Goal: Task Accomplishment & Management: Manage account settings

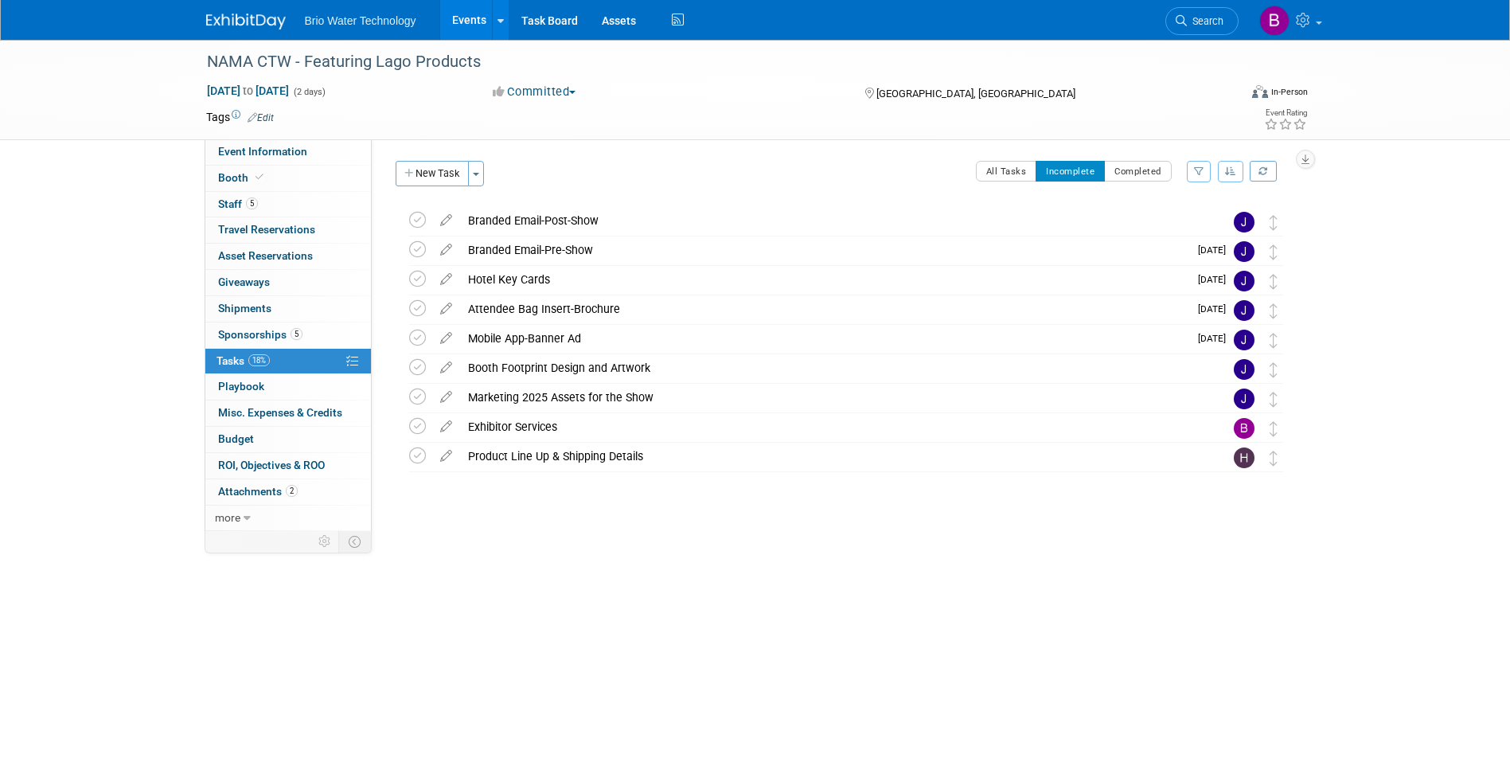
click at [453, 20] on link "Events" at bounding box center [469, 20] width 58 height 40
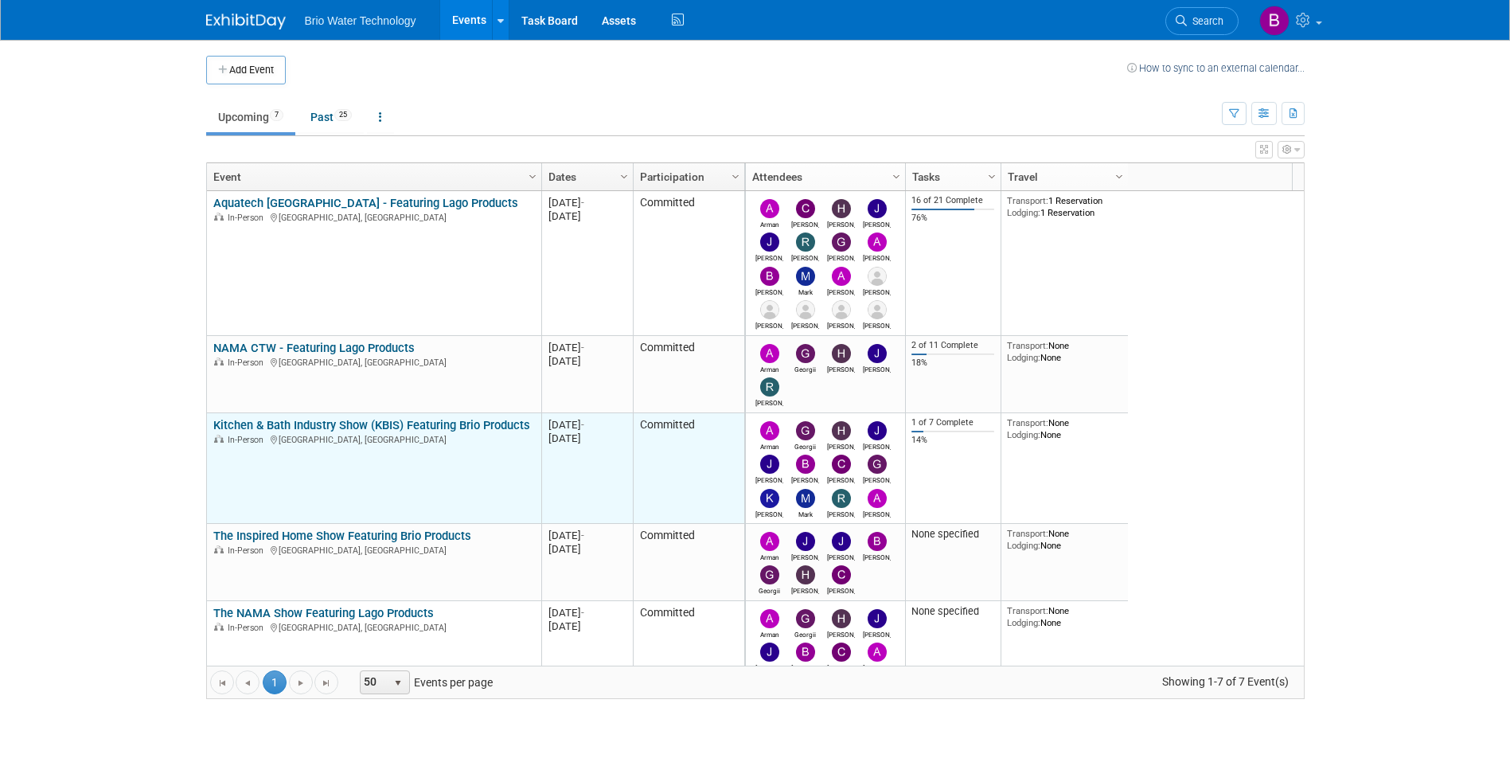
click at [360, 426] on link "Kitchen & Bath Industry Show (KBIS) Featuring Brio Products" at bounding box center [371, 425] width 317 height 14
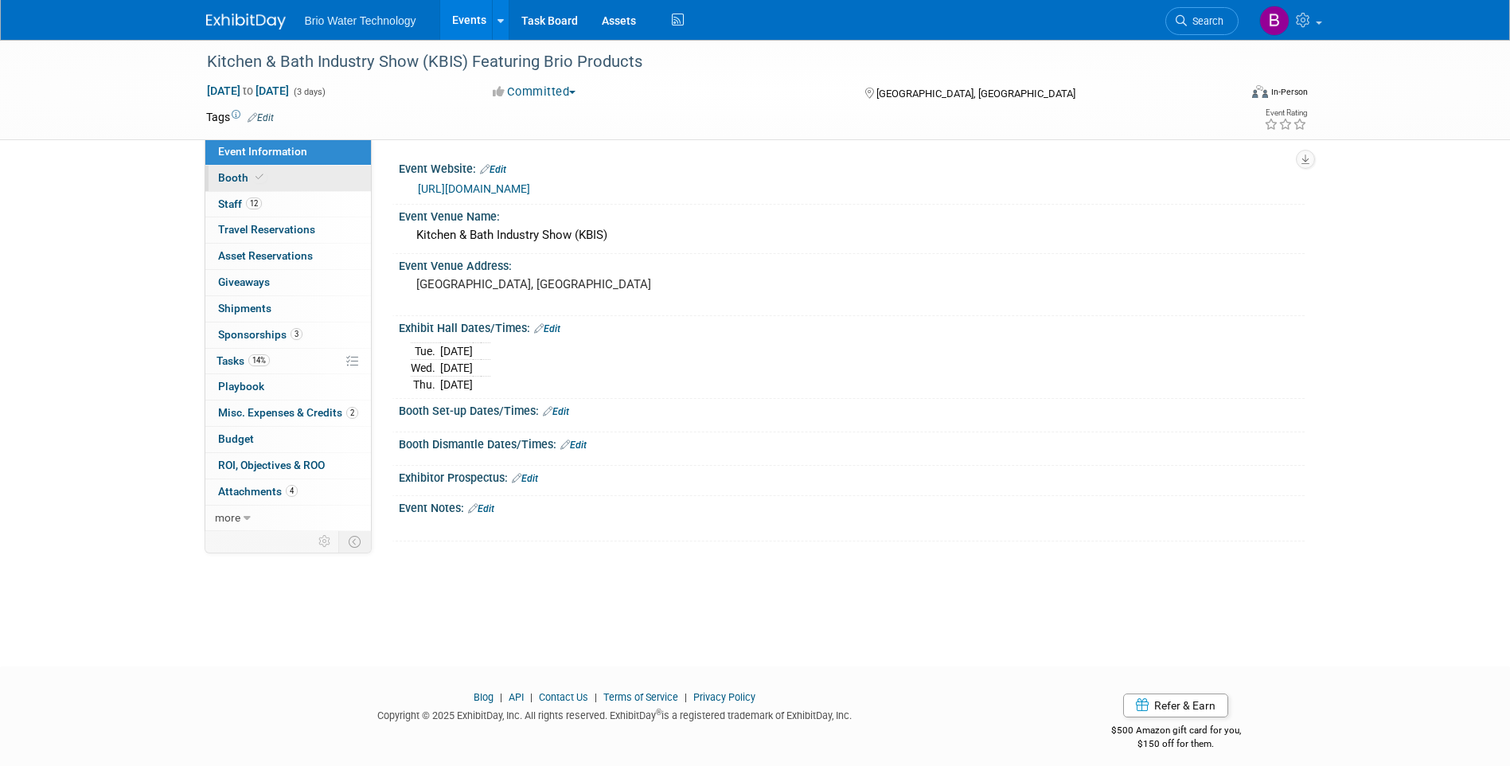
click at [238, 182] on span "Booth" at bounding box center [242, 177] width 49 height 13
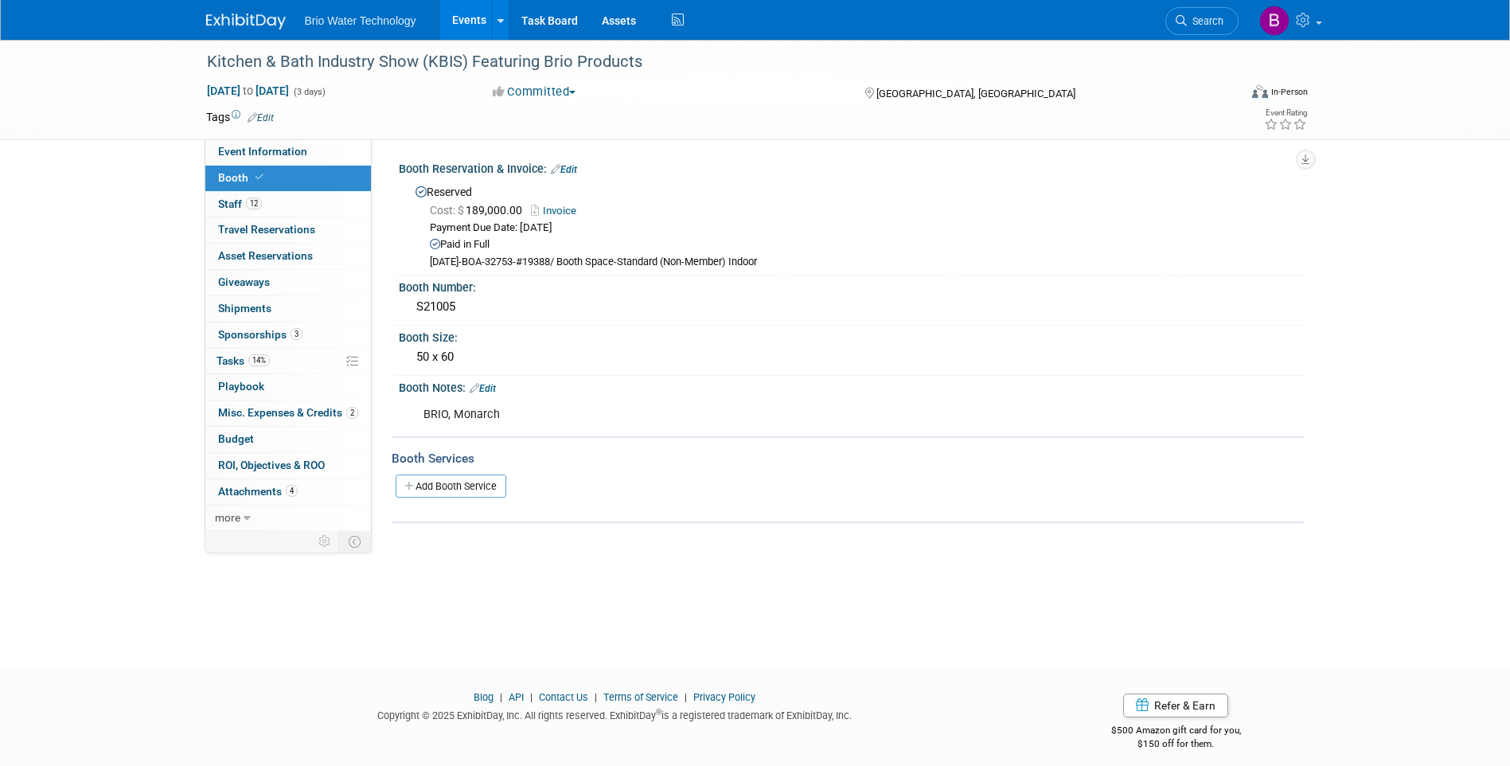
click at [574, 170] on link "Edit" at bounding box center [564, 169] width 26 height 11
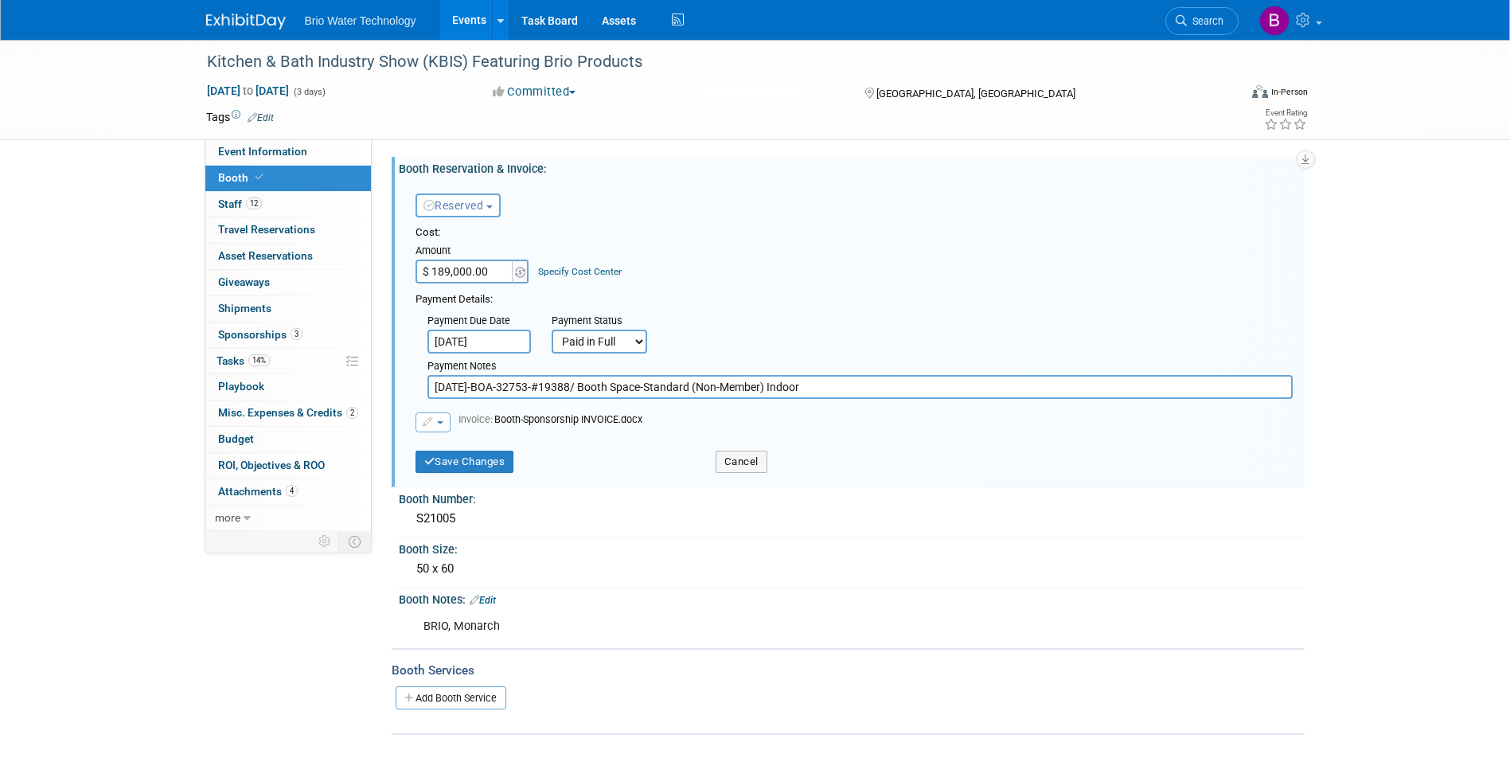
click at [450, 271] on input "$ 189,000.00" at bounding box center [464, 271] width 99 height 24
type input "$ 244,900.00"
click at [798, 298] on div "Payment Details:" at bounding box center [853, 297] width 877 height 19
click at [640, 338] on select "Not Paid Yet Partially Paid Paid in Full" at bounding box center [599, 341] width 95 height 24
select select "2"
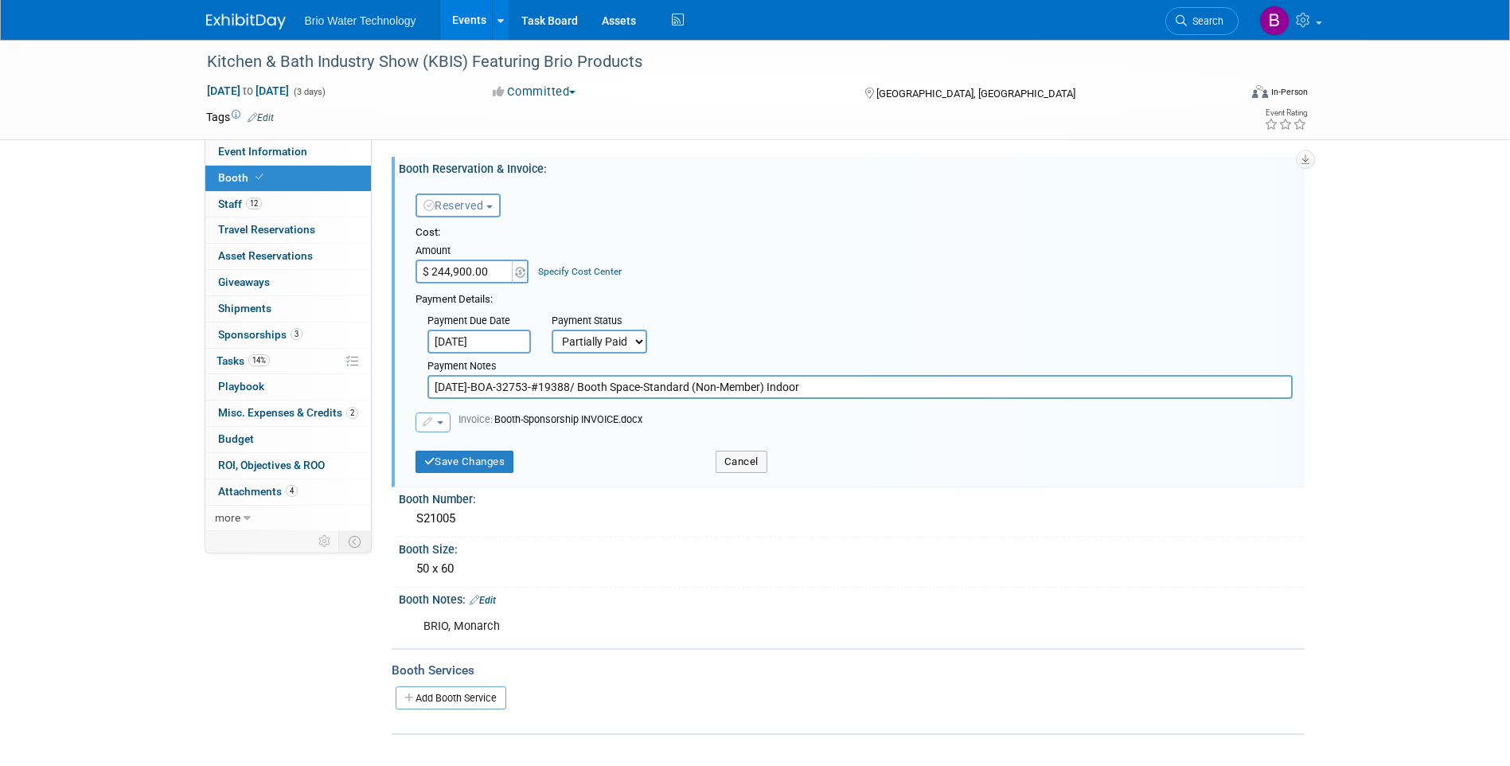
click at [552, 329] on select "Not Paid Yet Partially Paid Paid in Full" at bounding box center [599, 341] width 95 height 24
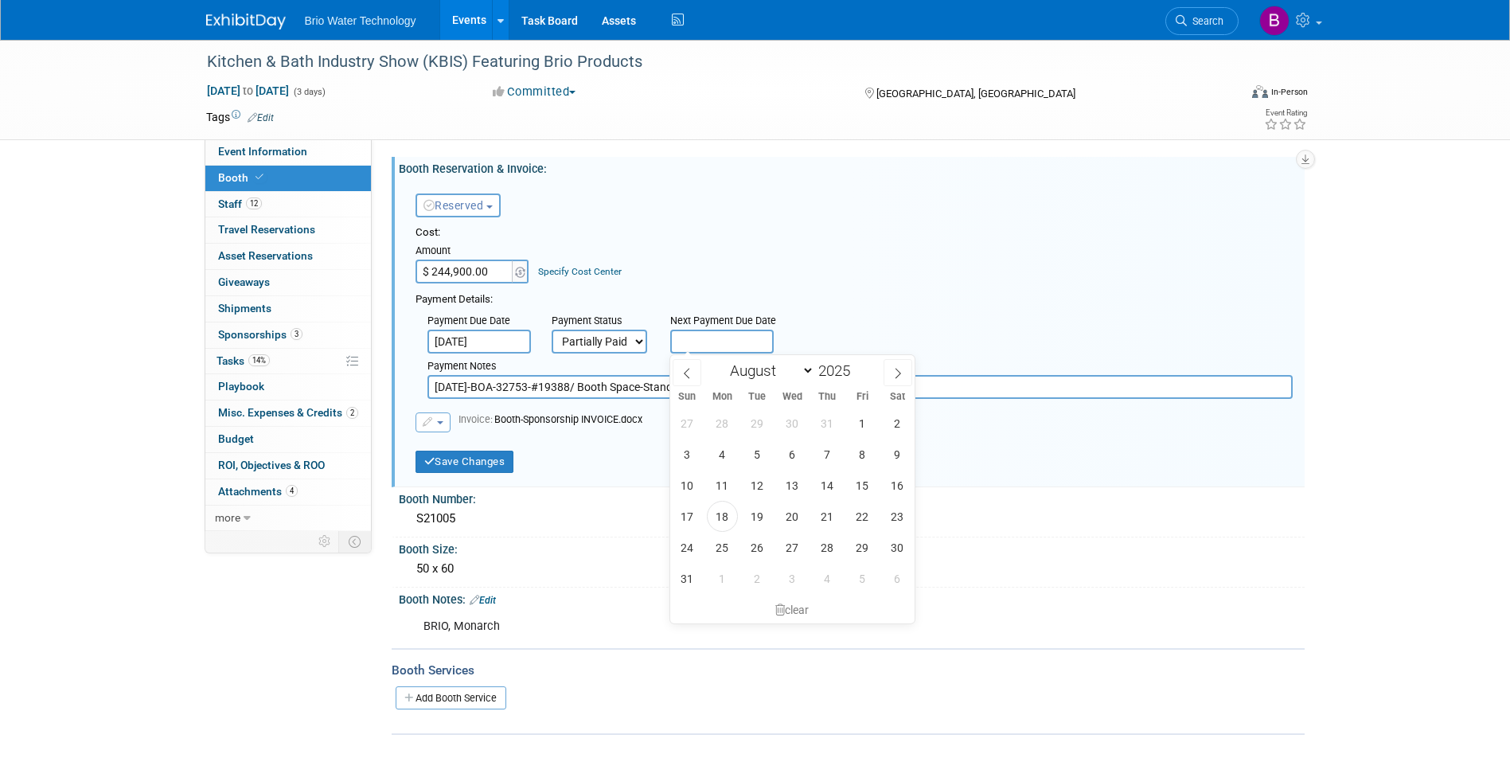
click at [700, 344] on input "text" at bounding box center [721, 341] width 103 height 24
click at [731, 511] on span "18" at bounding box center [722, 516] width 31 height 31
type input "Aug 18, 2025"
click at [823, 385] on input "6/23/25-BOA-32753-#19388/ Booth Space-Standard (Non-Member) Indoor" at bounding box center [859, 387] width 865 height 24
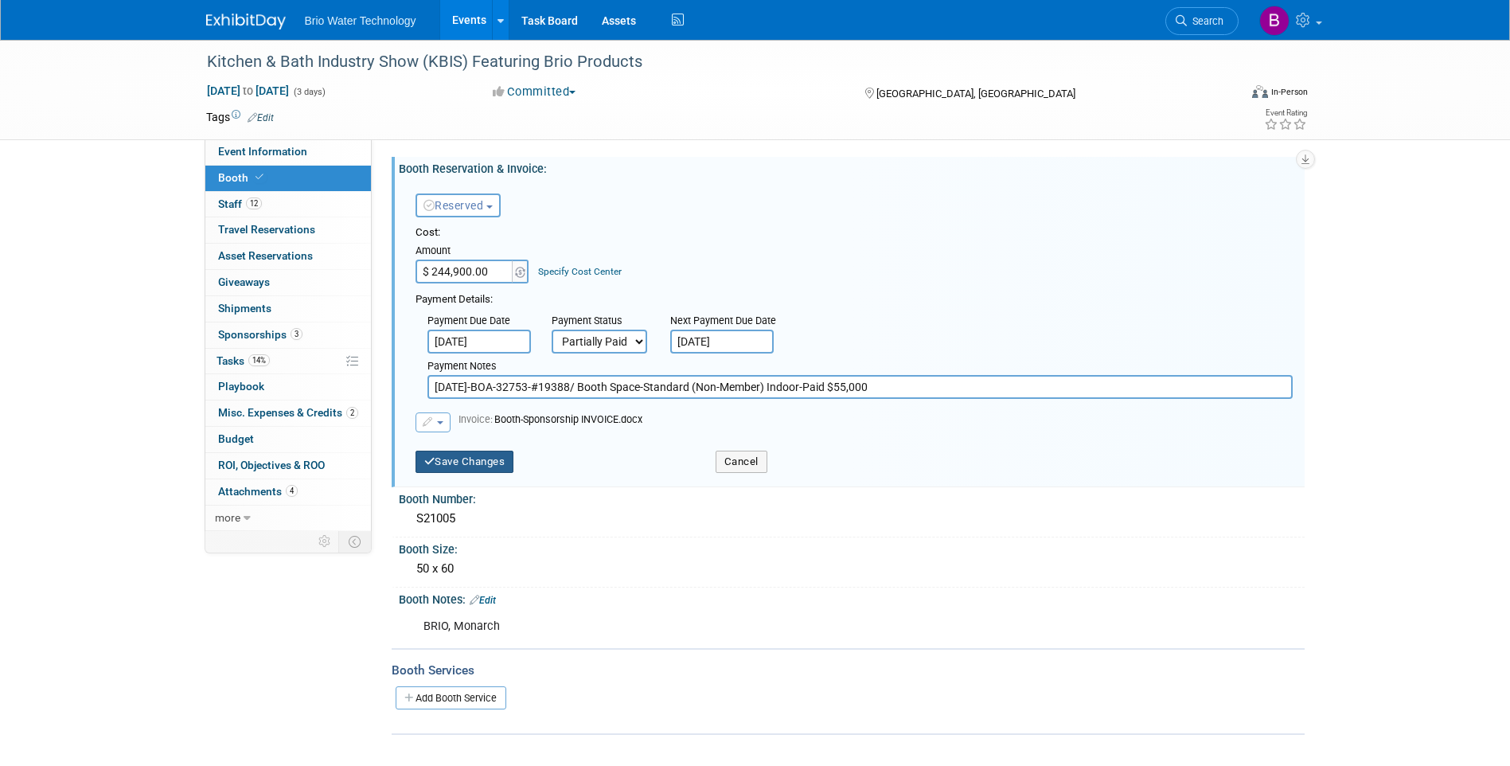
type input "6/23/25-BOA-32753-#19388/ Booth Space-Standard (Non-Member) Indoor-Paid $55,000"
click at [478, 458] on button "Save Changes" at bounding box center [464, 461] width 99 height 22
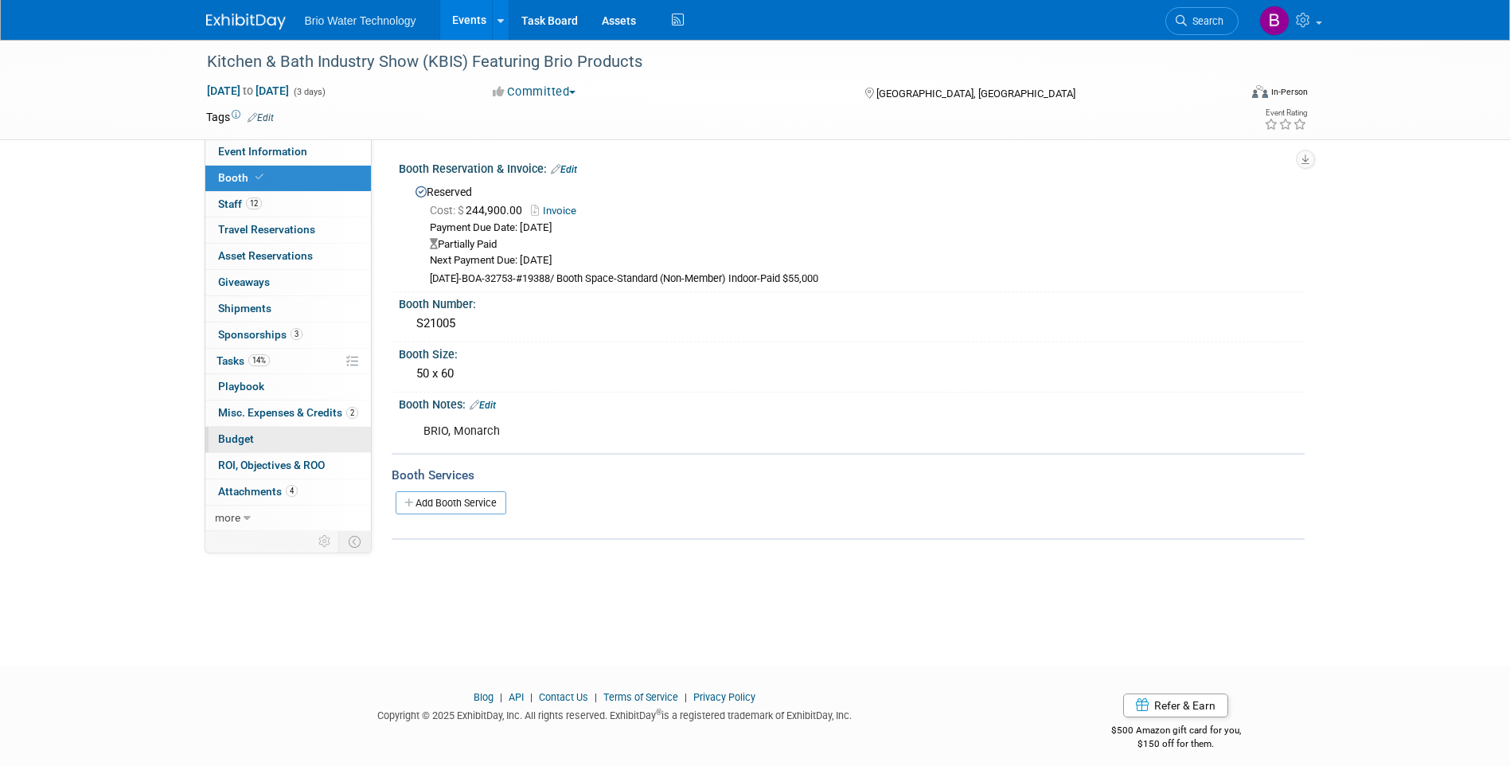
click at [227, 435] on span "Budget" at bounding box center [236, 438] width 36 height 13
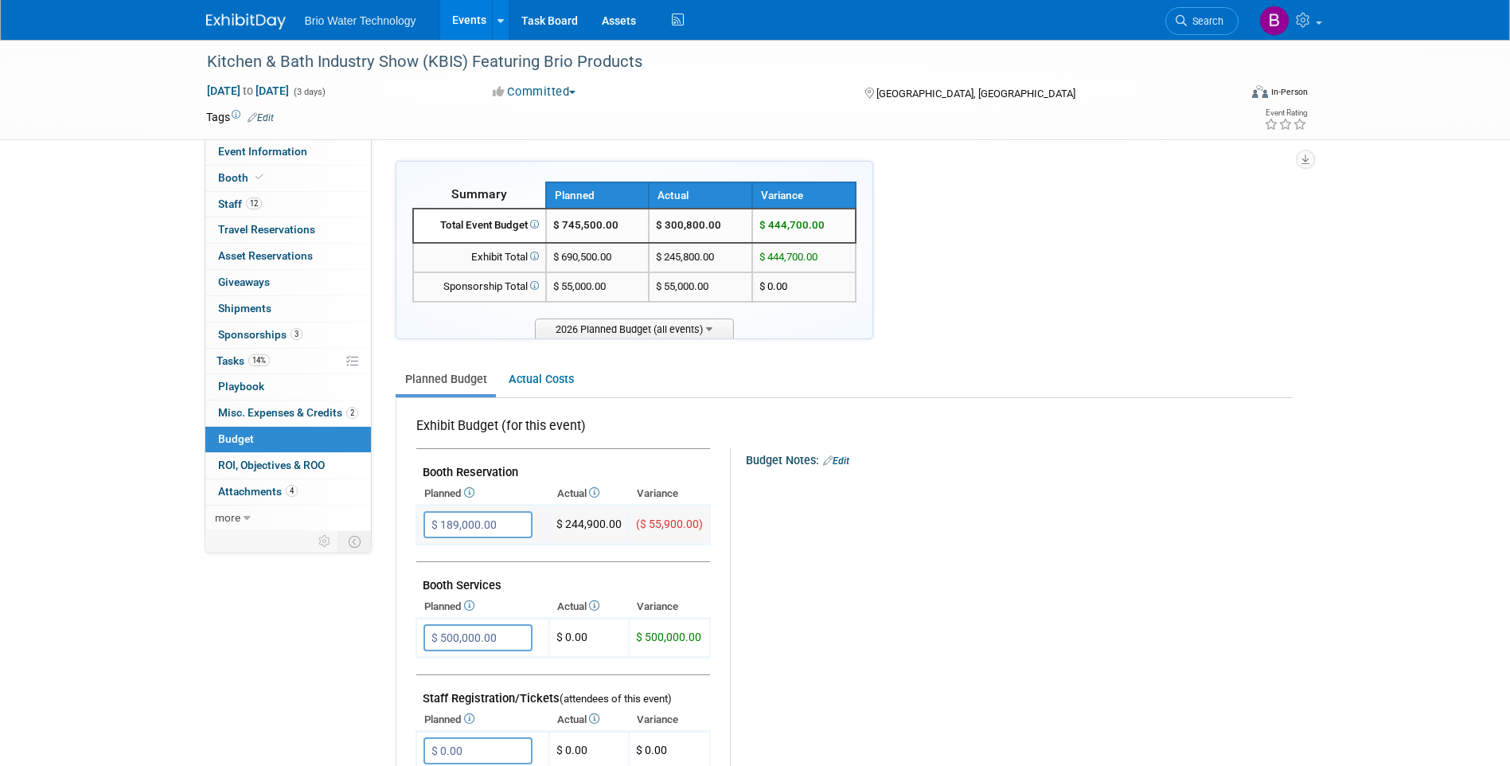
click at [466, 527] on input "$ 189,000.00" at bounding box center [477, 524] width 109 height 27
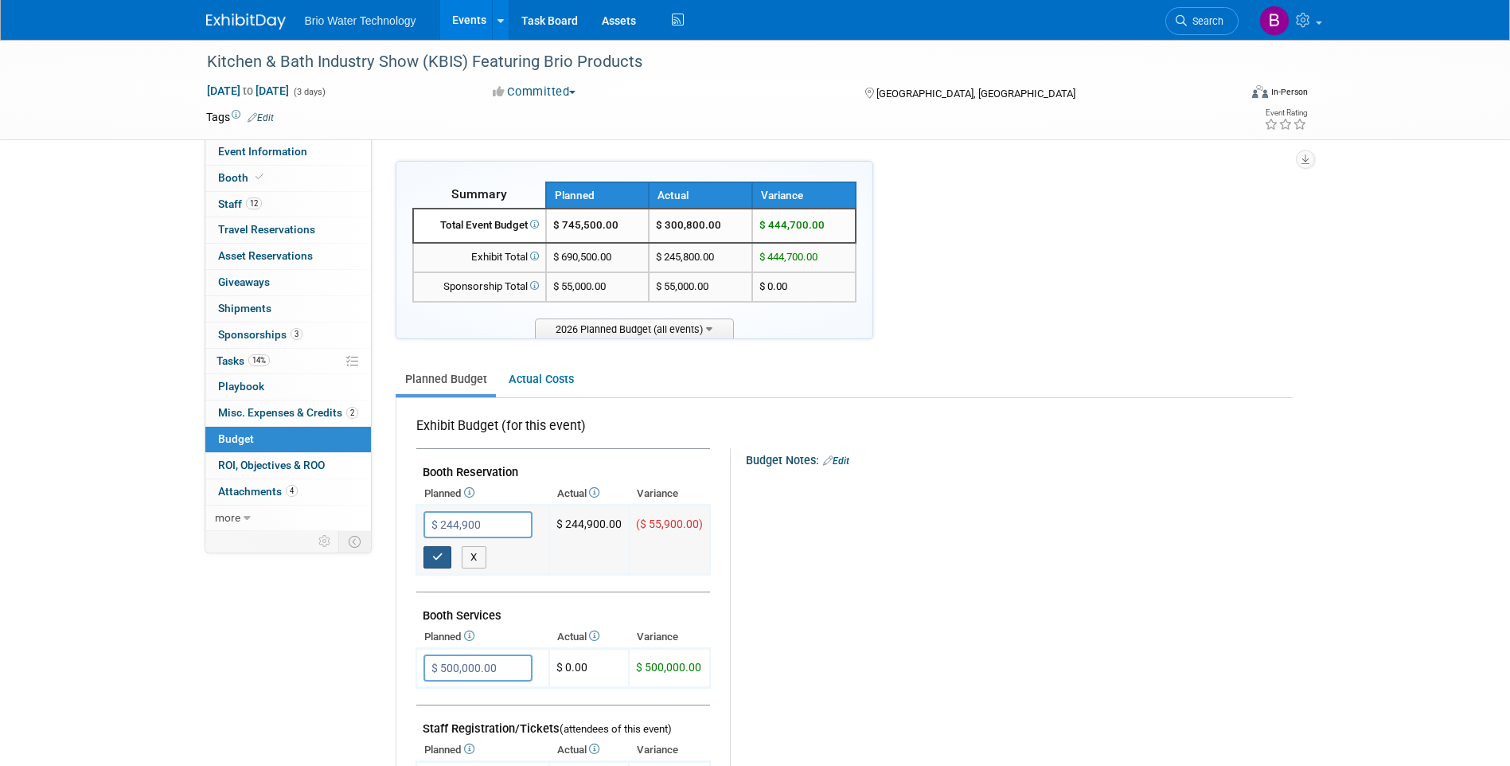
type input "$ 244,900.00"
click at [441, 554] on icon "button" at bounding box center [437, 557] width 11 height 10
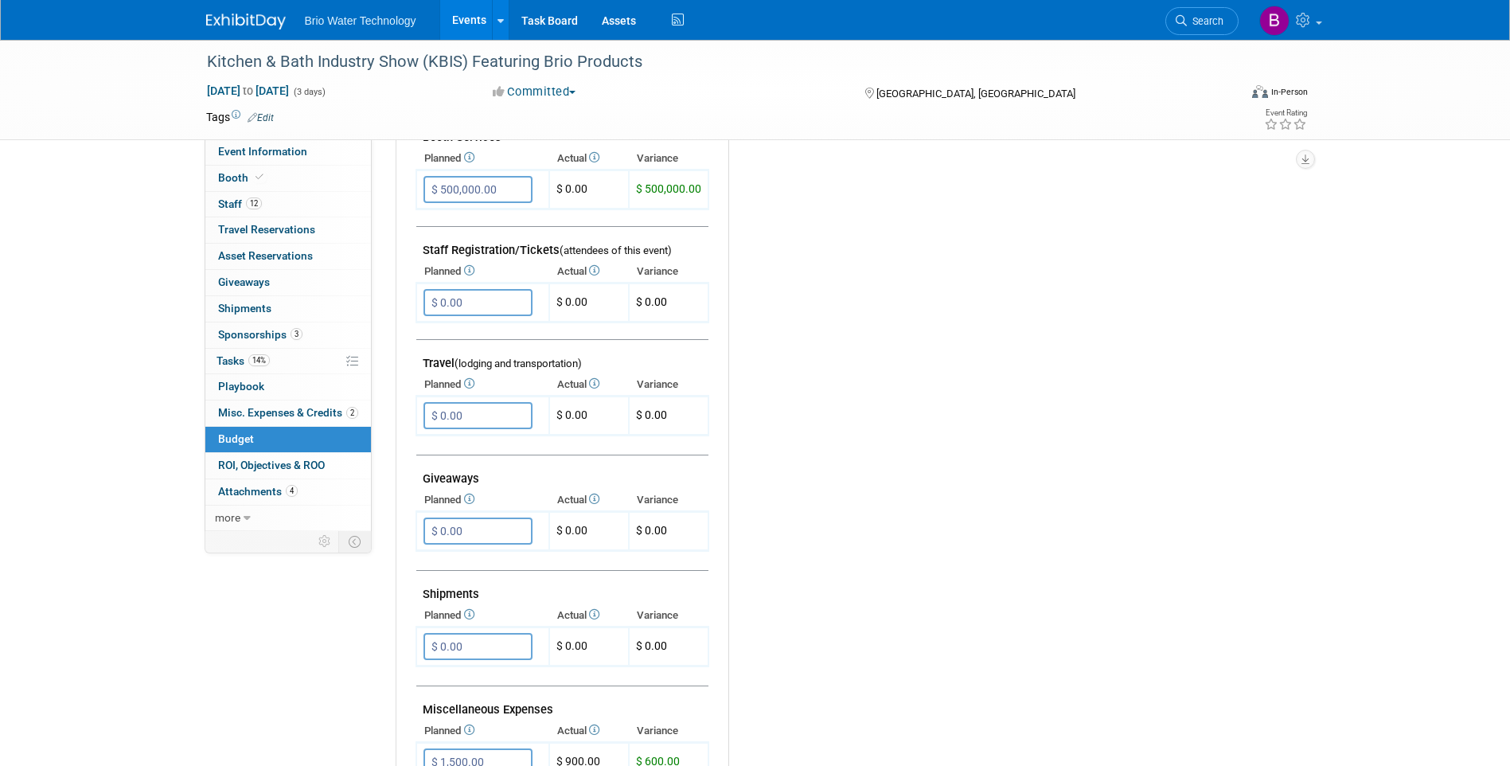
scroll to position [398, 0]
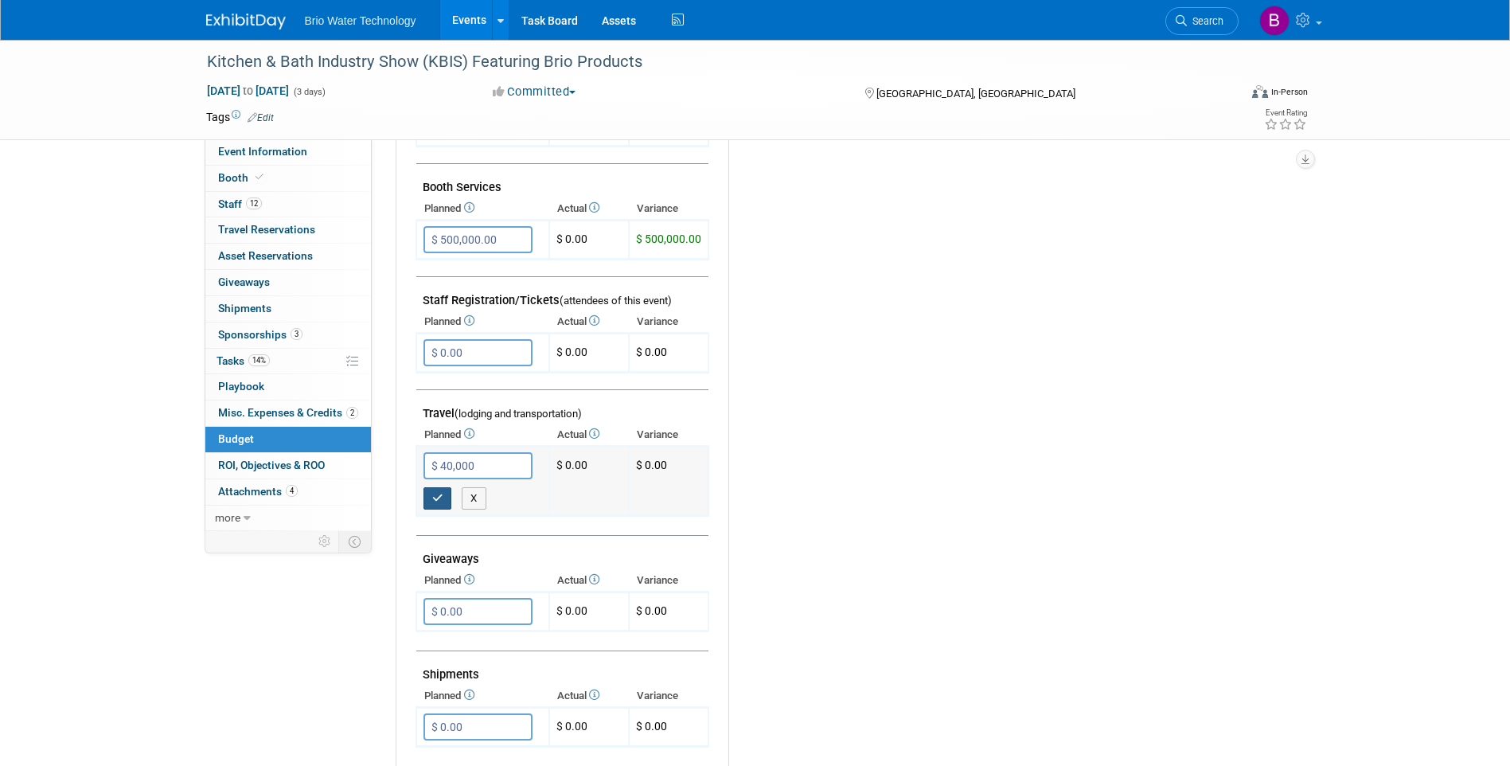
type input "$ 40,000.00"
click at [435, 500] on icon "button" at bounding box center [437, 498] width 11 height 10
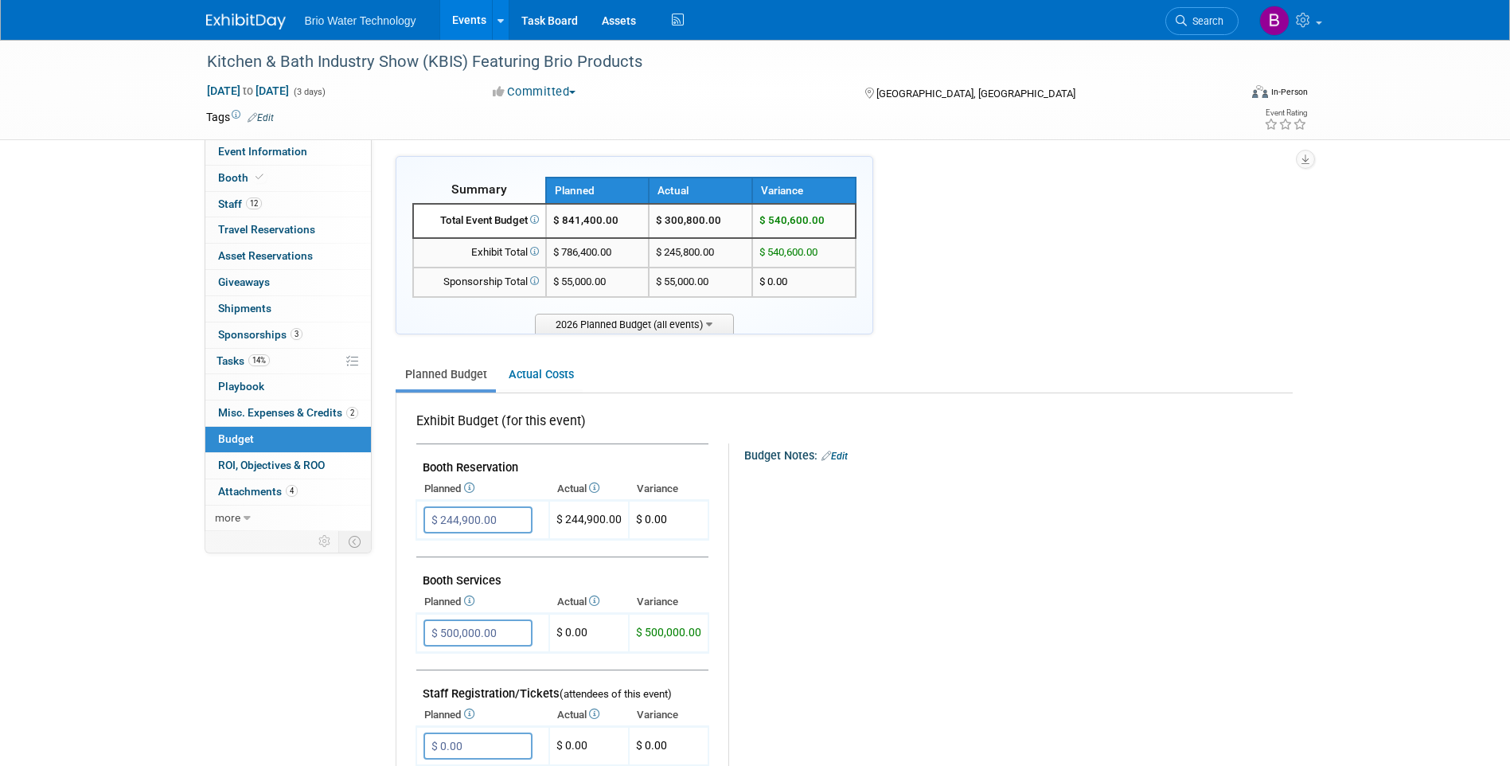
scroll to position [0, 0]
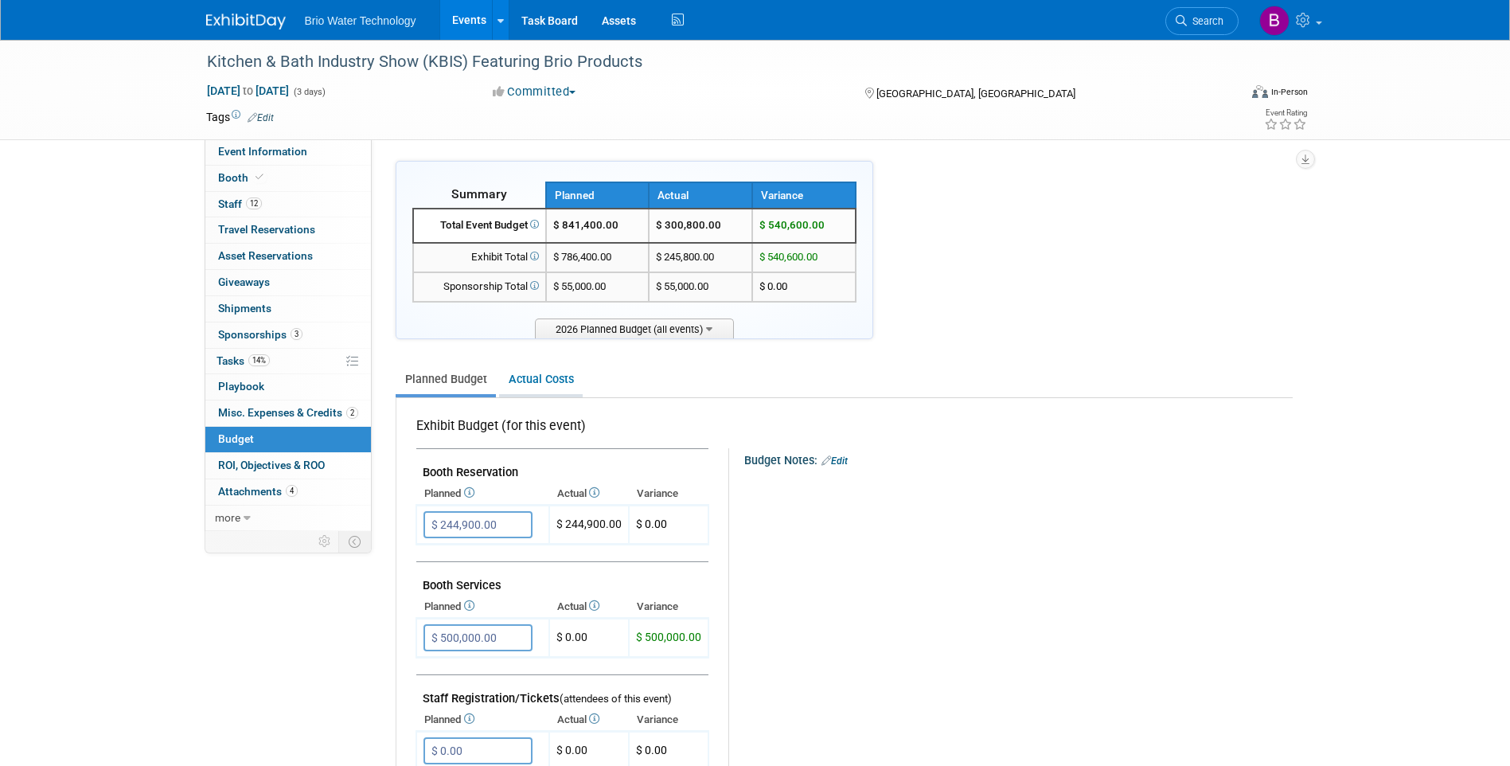
click at [544, 384] on link "Actual Costs" at bounding box center [541, 378] width 84 height 29
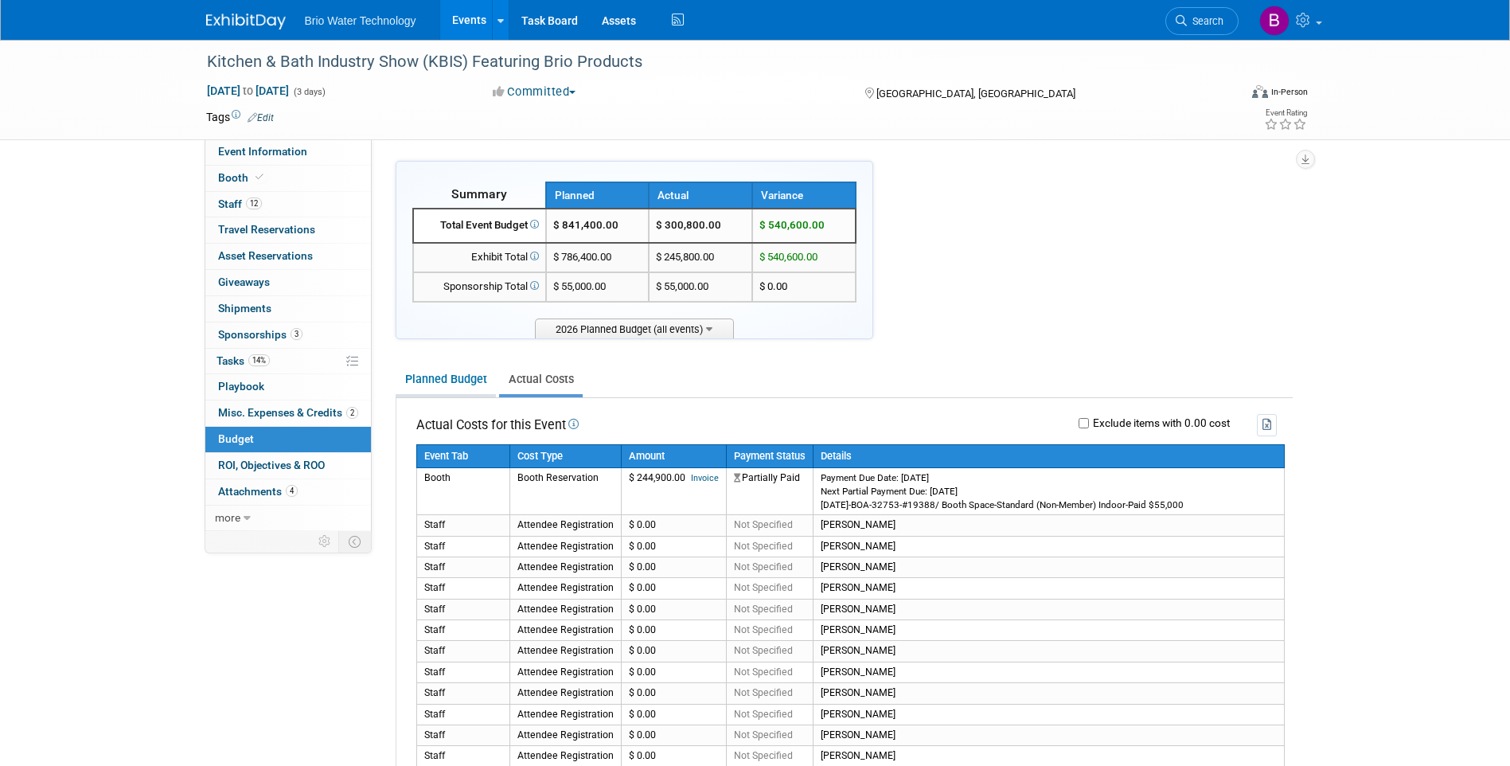
click at [453, 379] on link "Planned Budget" at bounding box center [446, 378] width 100 height 29
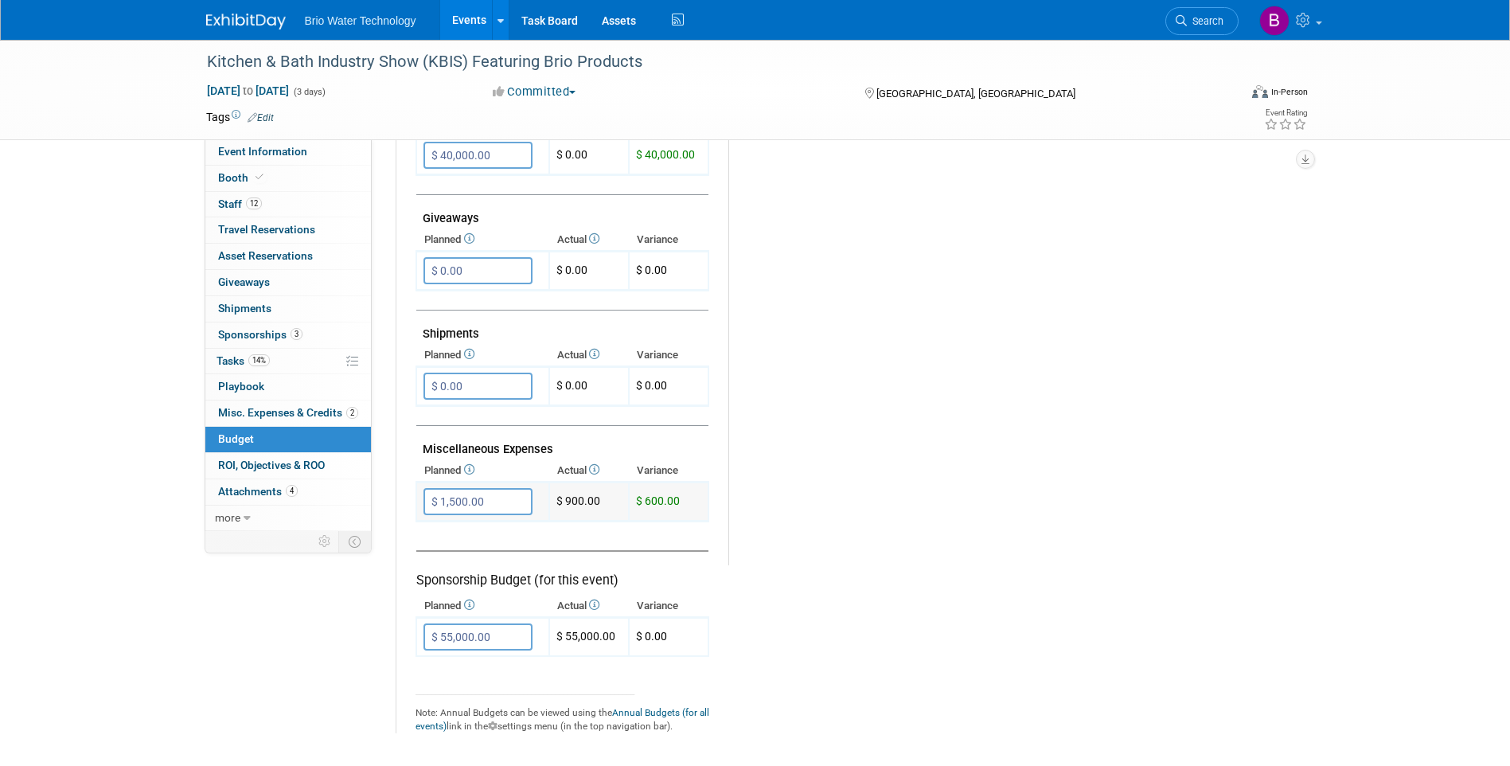
scroll to position [716, 0]
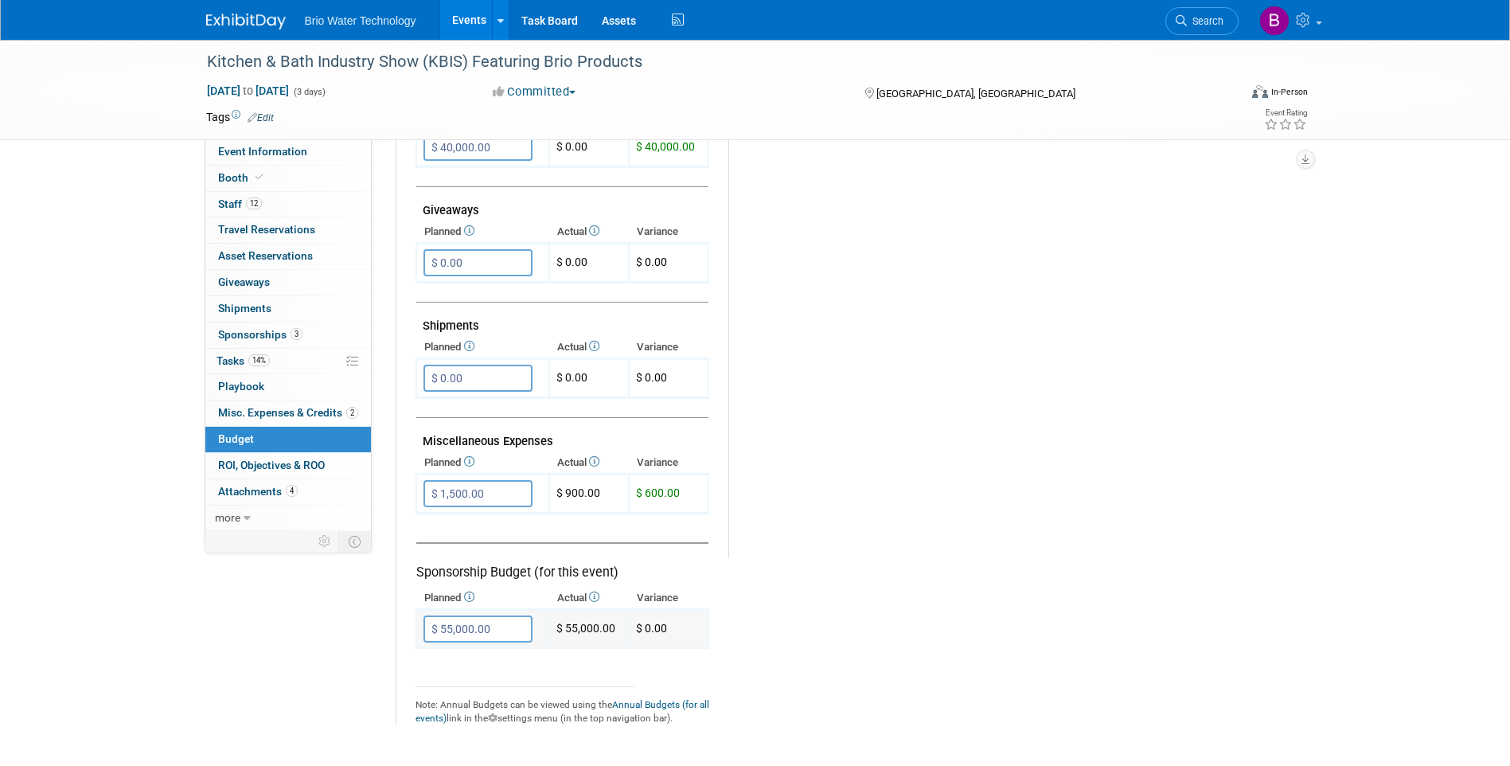
click at [485, 627] on input "$ 55,000.00" at bounding box center [477, 628] width 109 height 27
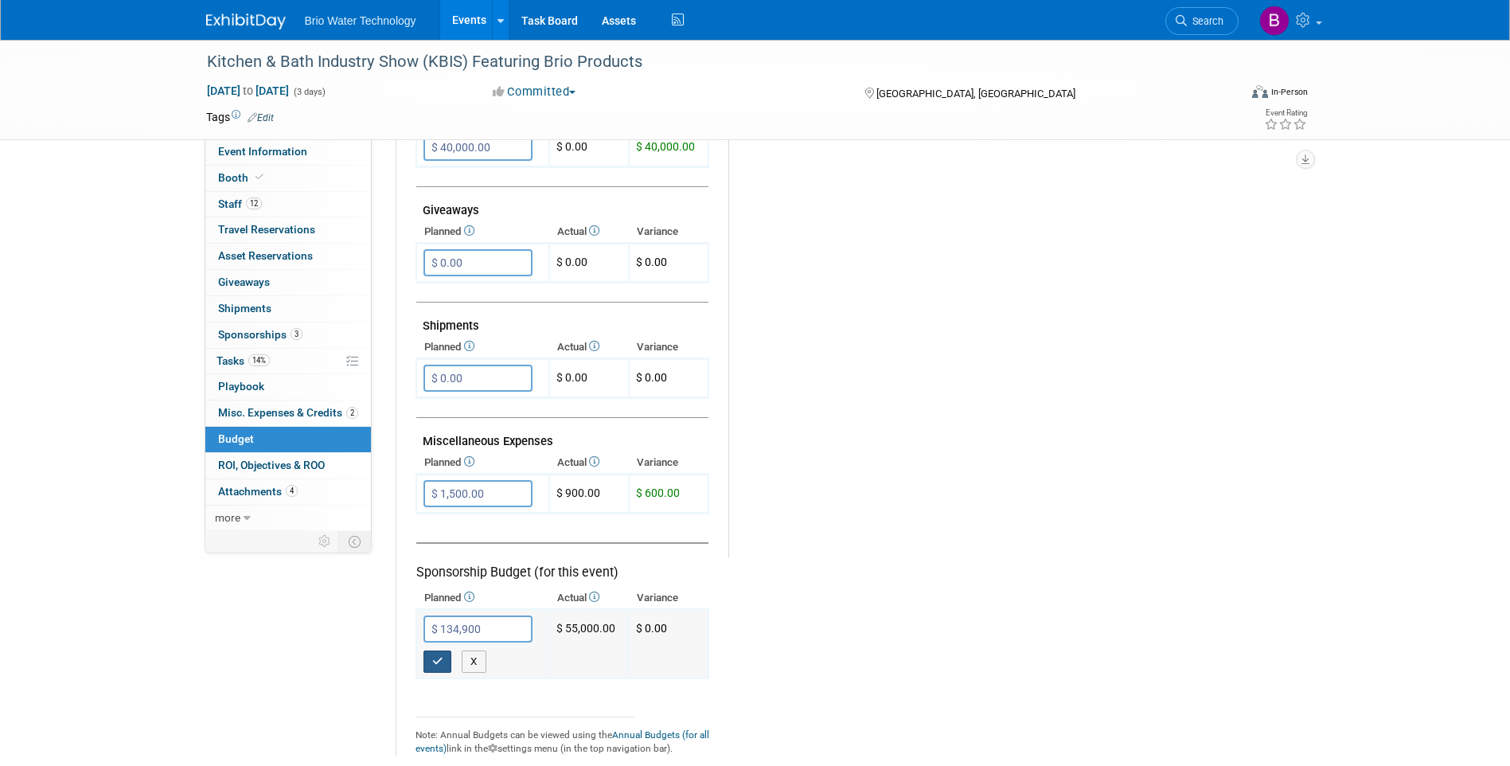
type input "$ 134,900.00"
click at [435, 665] on icon "button" at bounding box center [437, 661] width 11 height 10
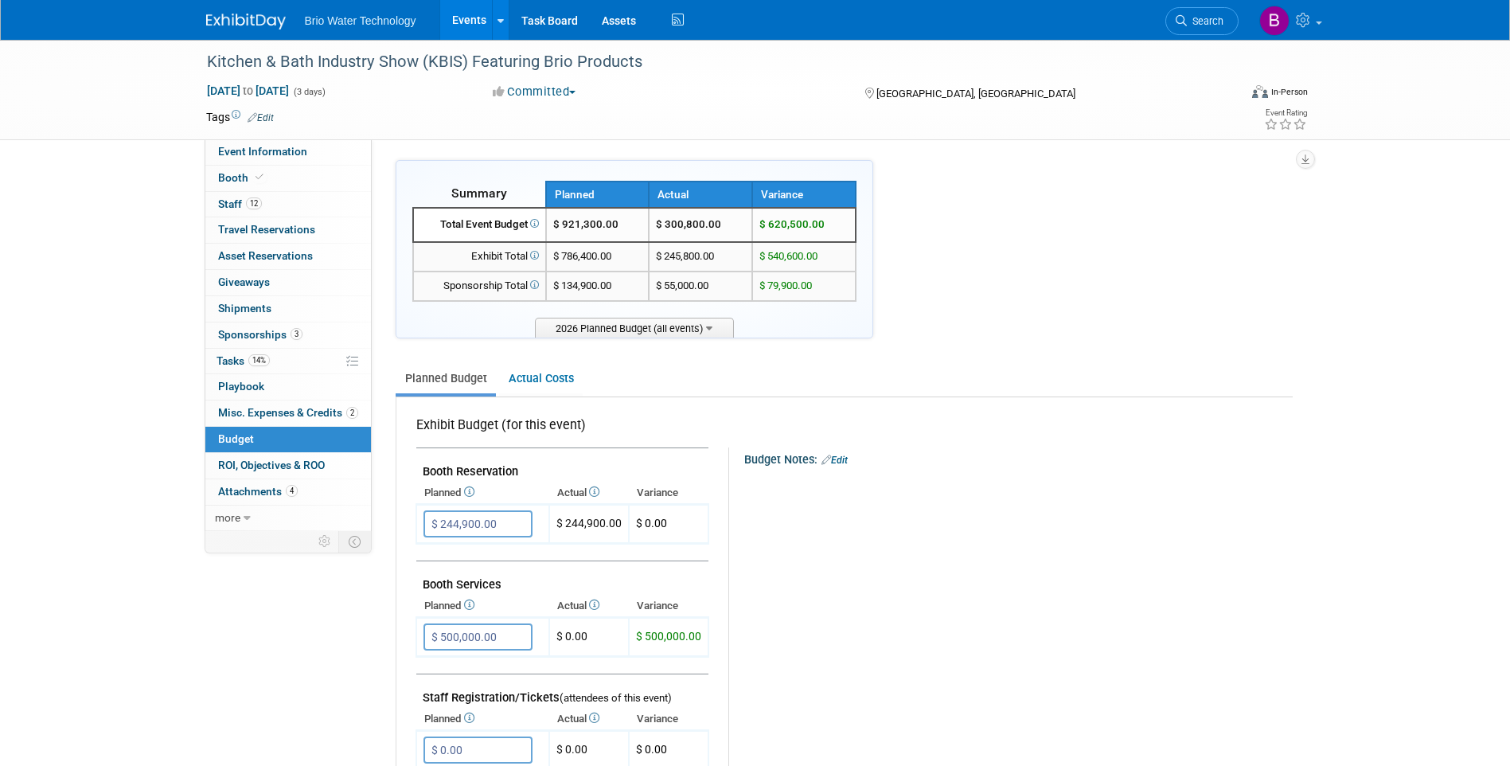
scroll to position [0, 0]
click at [236, 176] on span "Booth" at bounding box center [242, 177] width 49 height 13
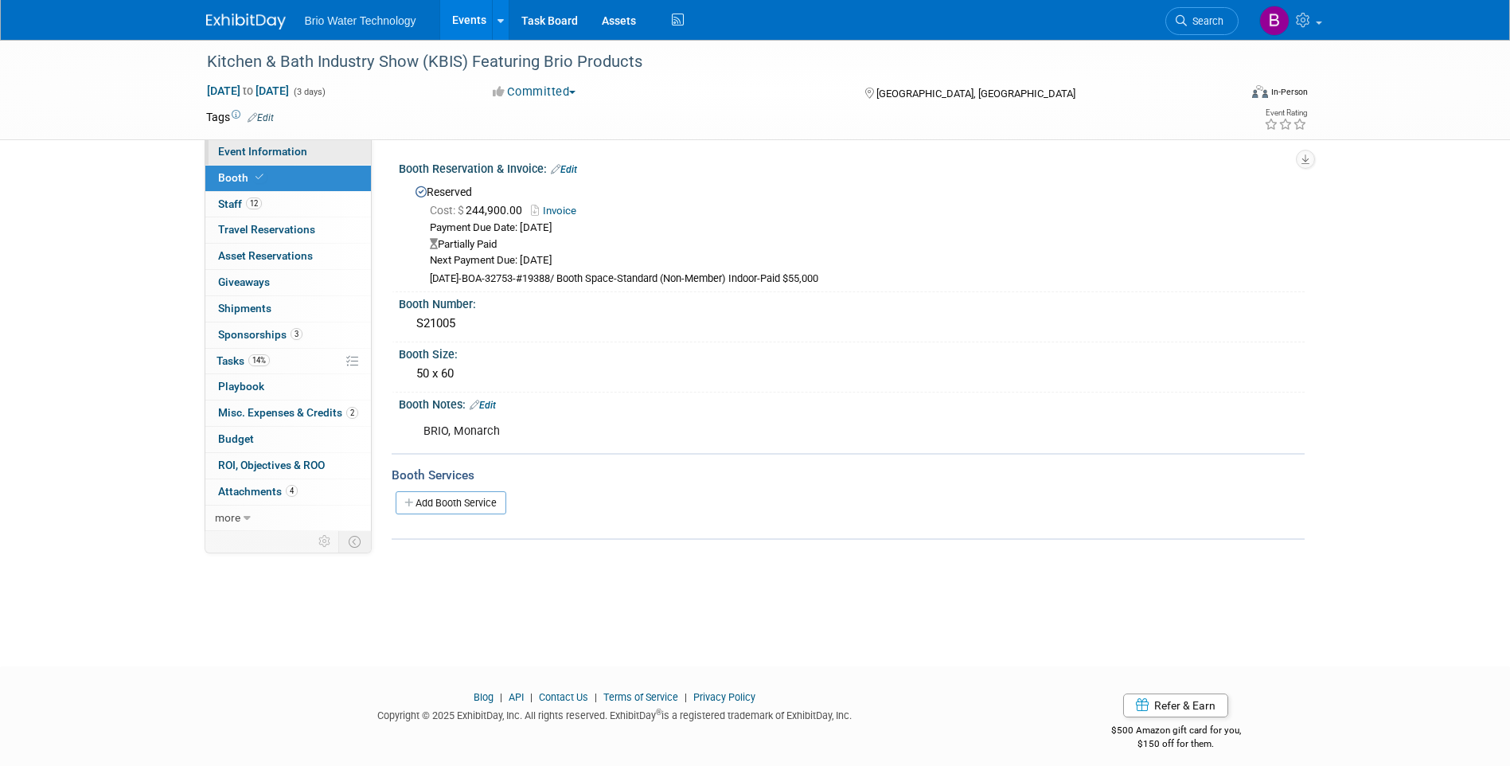
click at [266, 154] on span "Event Information" at bounding box center [262, 151] width 89 height 13
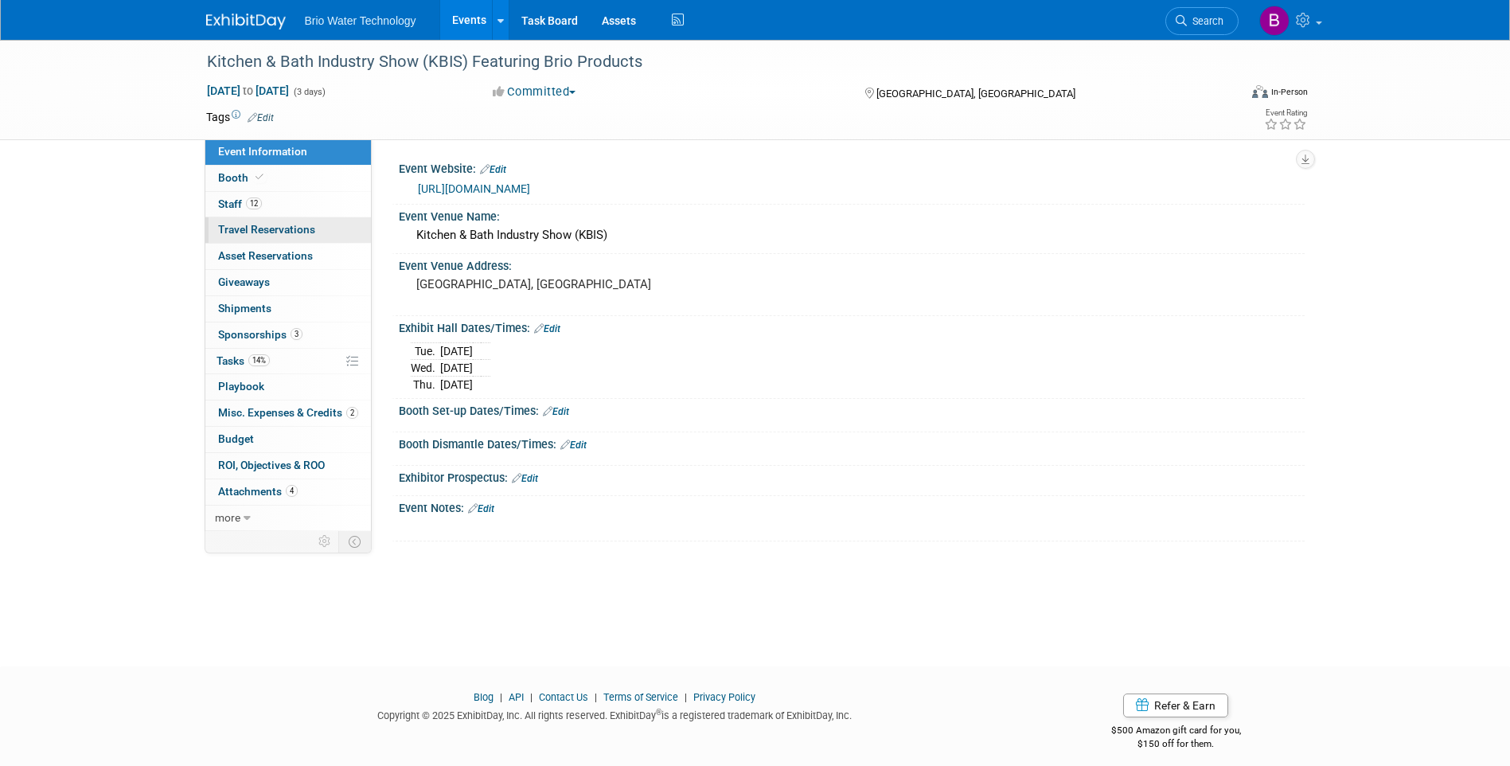
click at [249, 230] on span "Travel Reservations 0" at bounding box center [266, 229] width 97 height 13
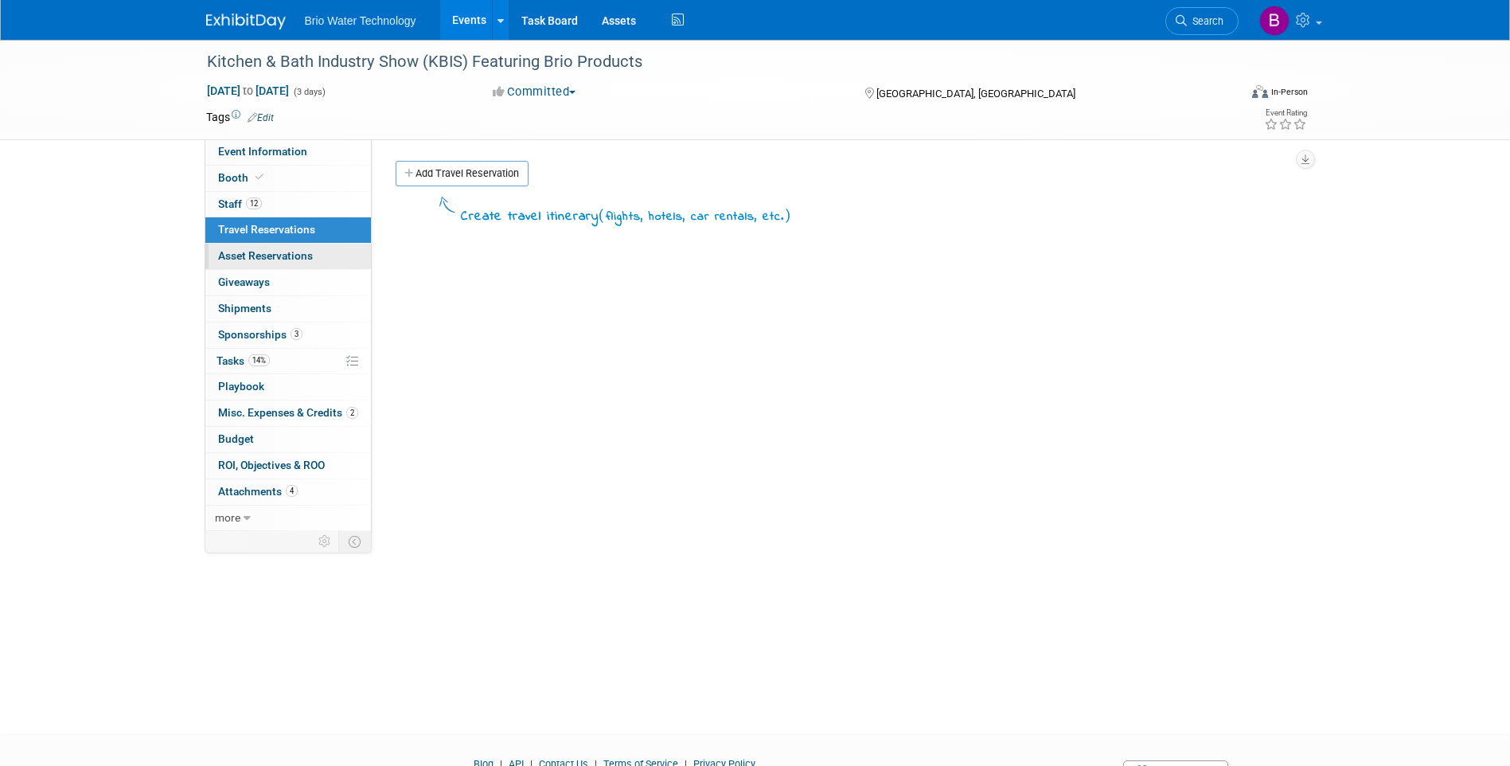
click at [250, 252] on span "Asset Reservations 0" at bounding box center [265, 255] width 95 height 13
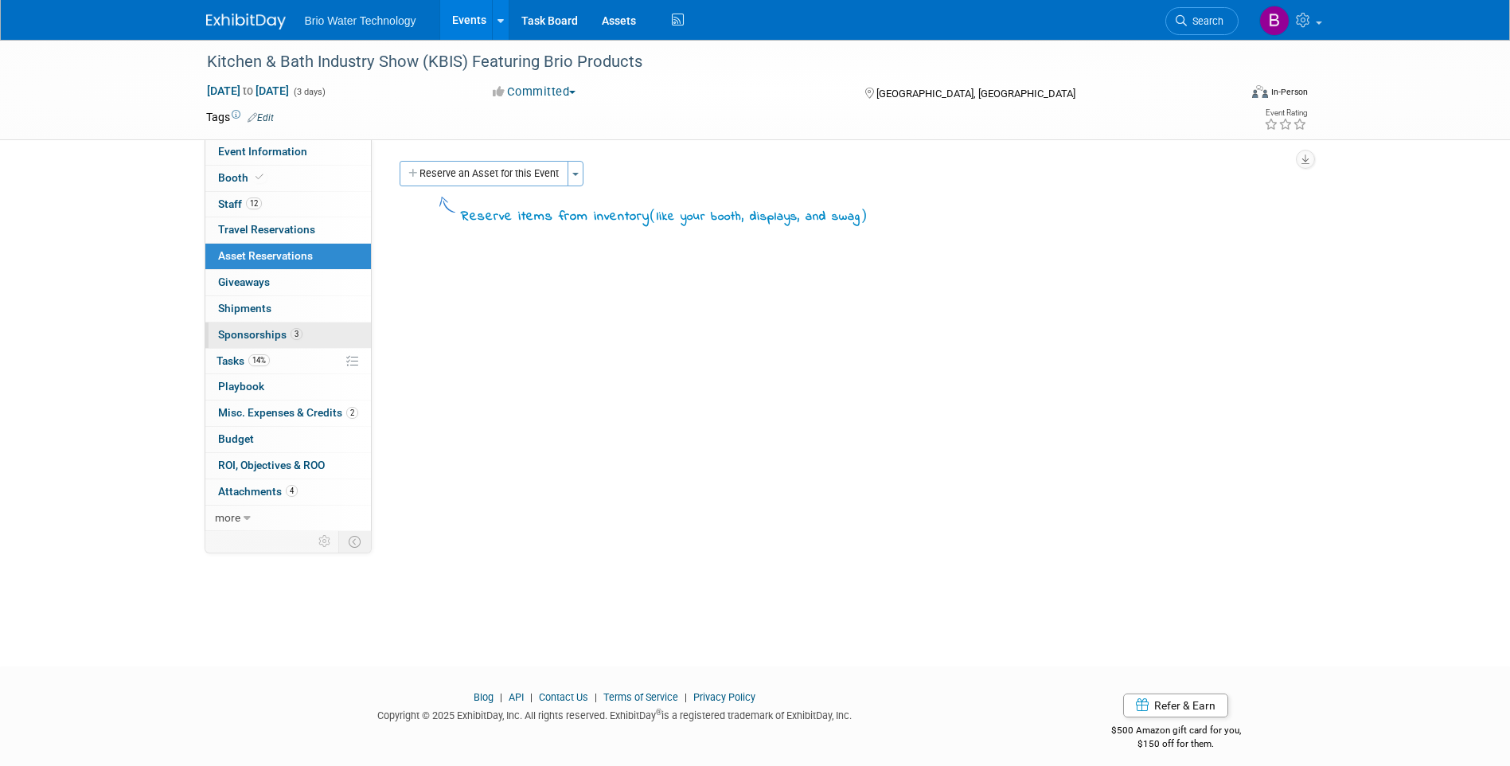
click at [254, 335] on span "Sponsorships 3" at bounding box center [260, 334] width 84 height 13
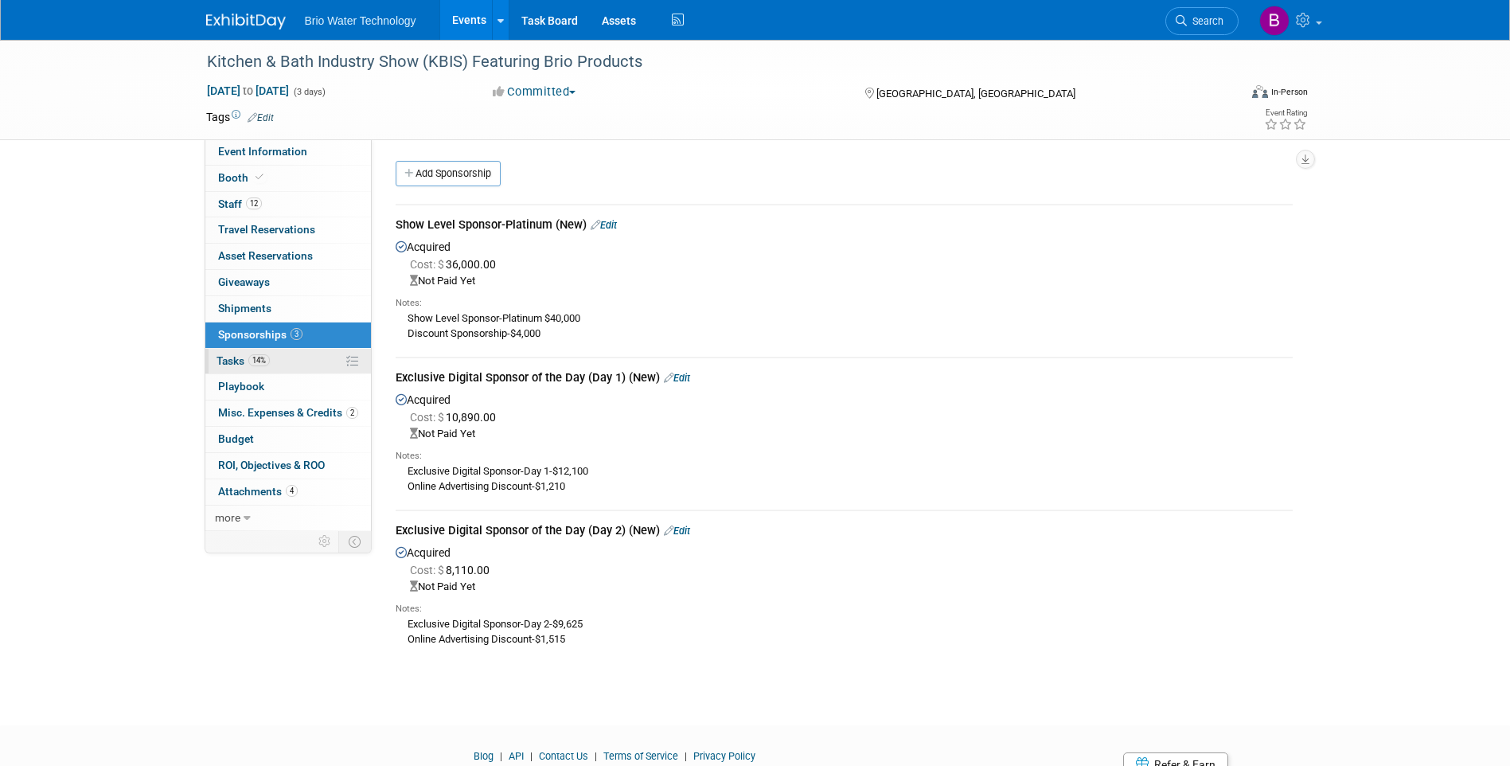
click at [234, 362] on span "Tasks 14%" at bounding box center [242, 360] width 53 height 13
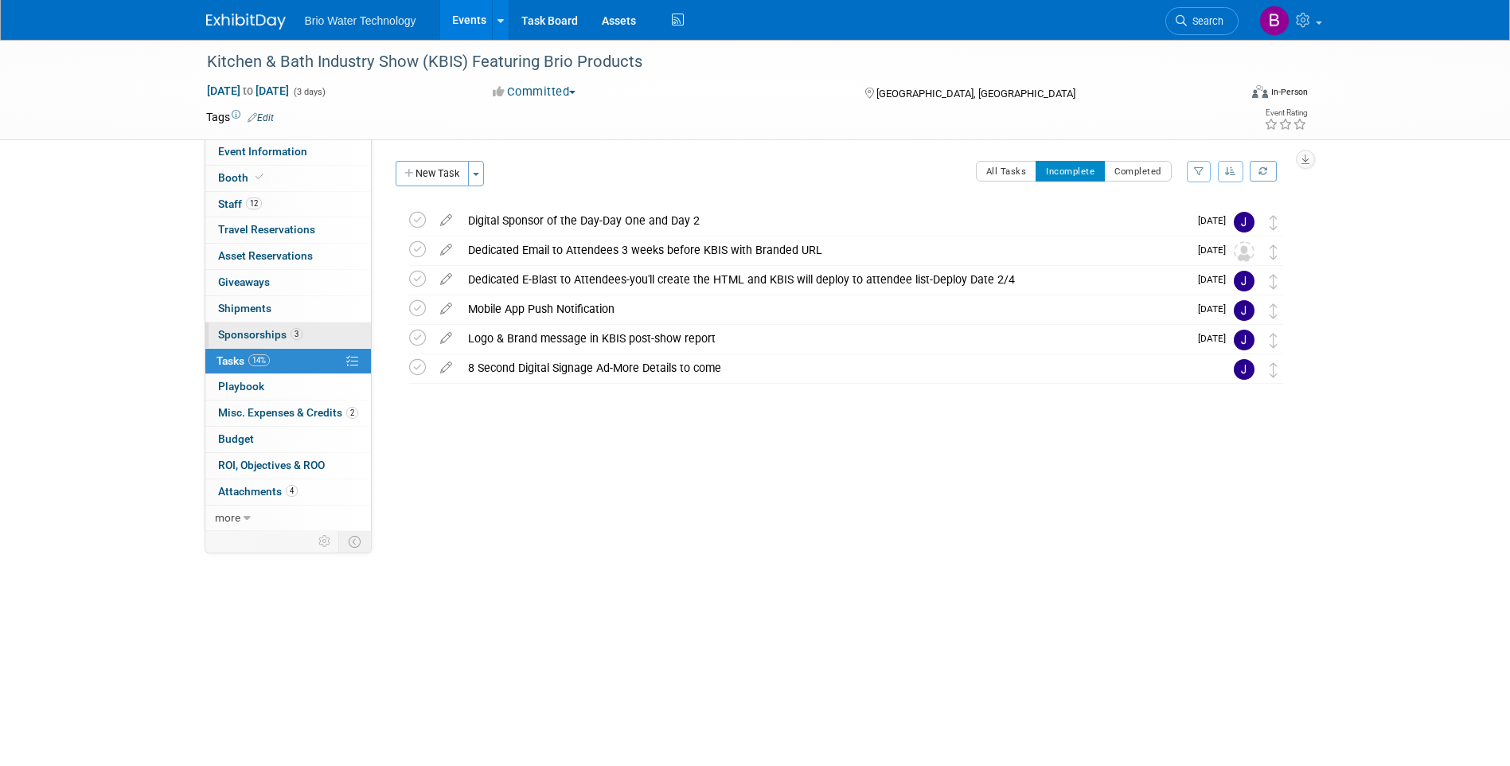
click at [240, 336] on span "Sponsorships 3" at bounding box center [260, 334] width 84 height 13
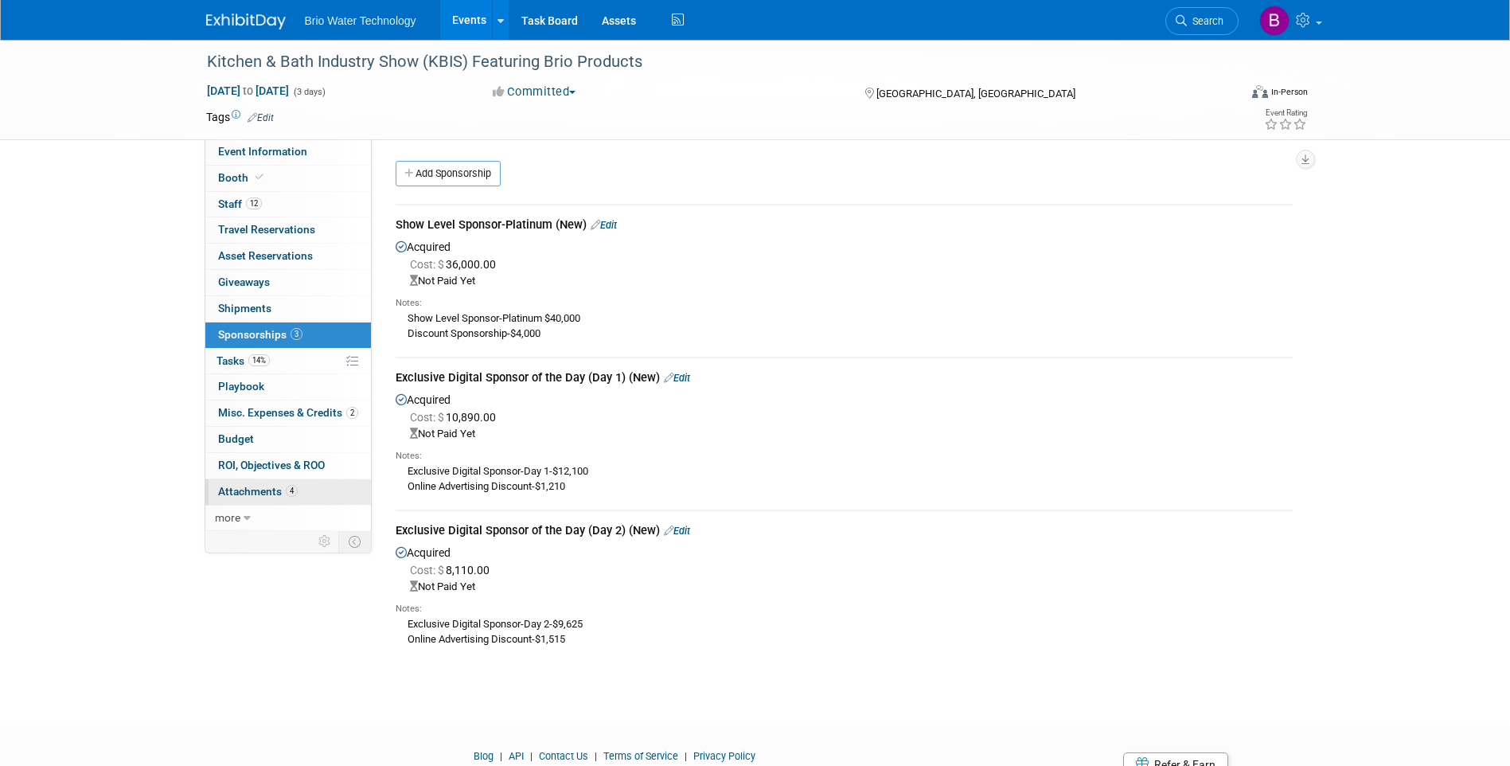
click at [242, 489] on span "Attachments 4" at bounding box center [258, 491] width 80 height 13
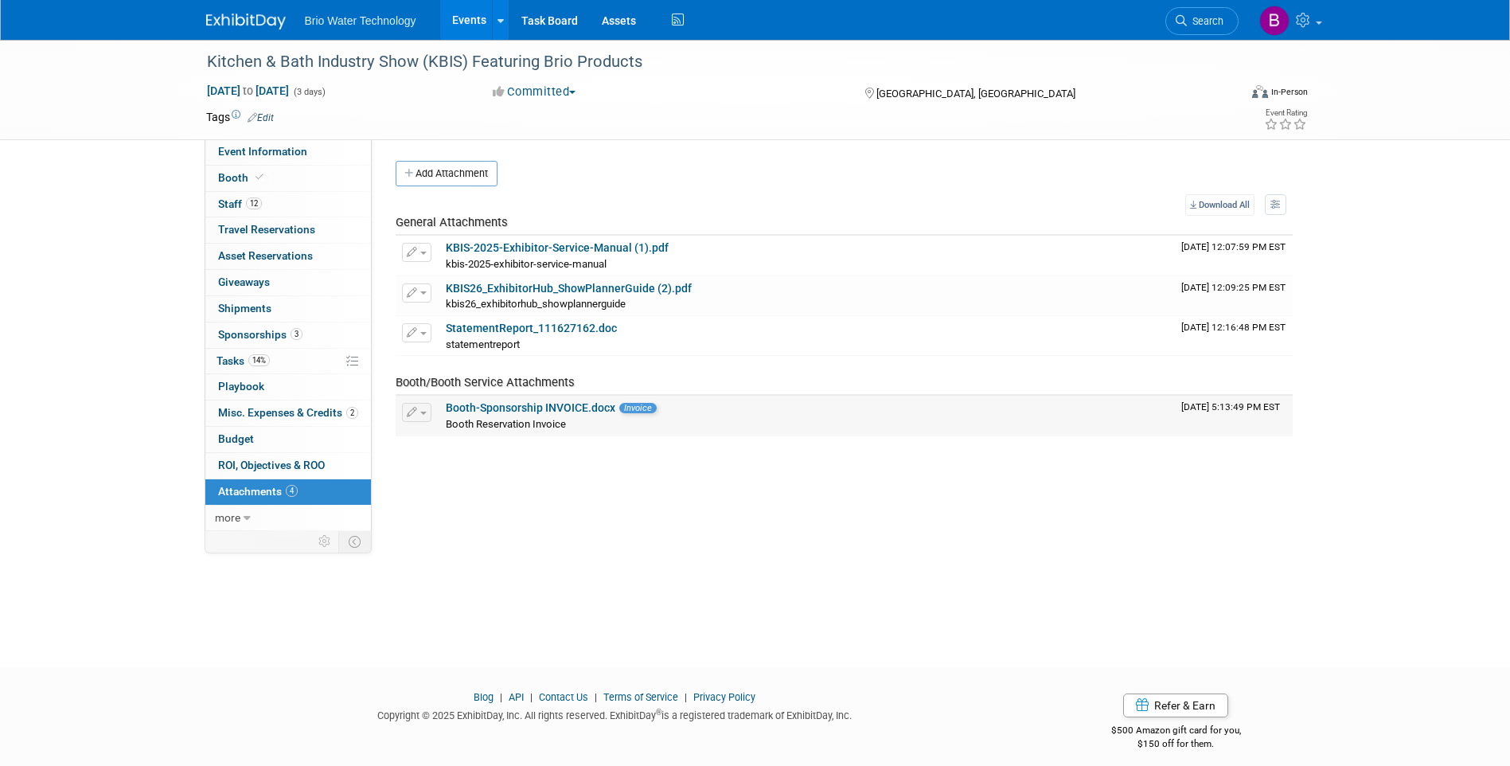
click at [528, 409] on link "Booth-Sponsorship INVOICE.docx" at bounding box center [531, 407] width 170 height 13
